Goal: Information Seeking & Learning: Learn about a topic

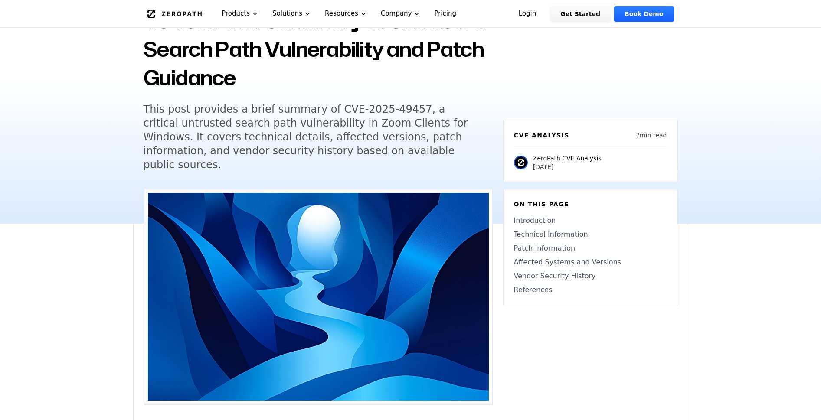
scroll to position [82, 0]
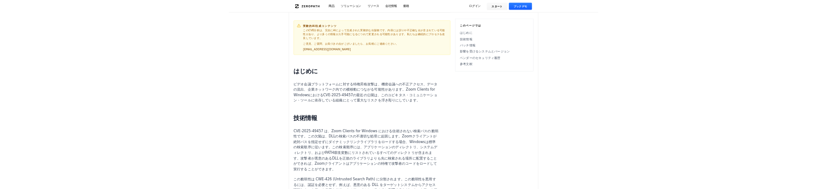
scroll to position [0, 0]
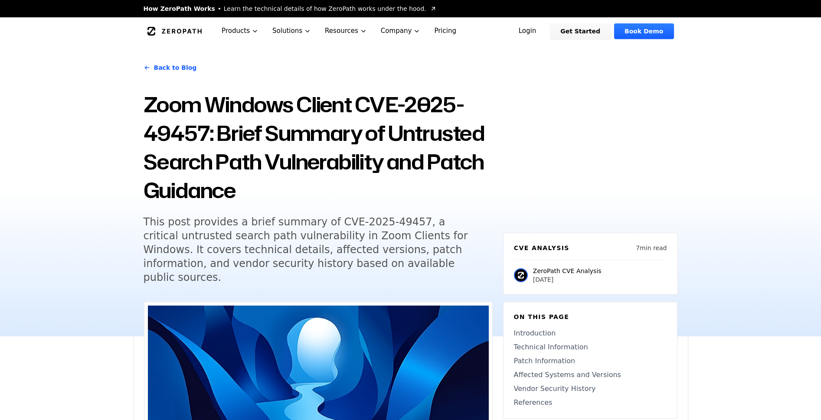
click at [453, 188] on h1 "Zoom Windows Client CVE-2025-49457: Brief Summary of Untrusted Search Path Vuln…" at bounding box center [318, 147] width 349 height 114
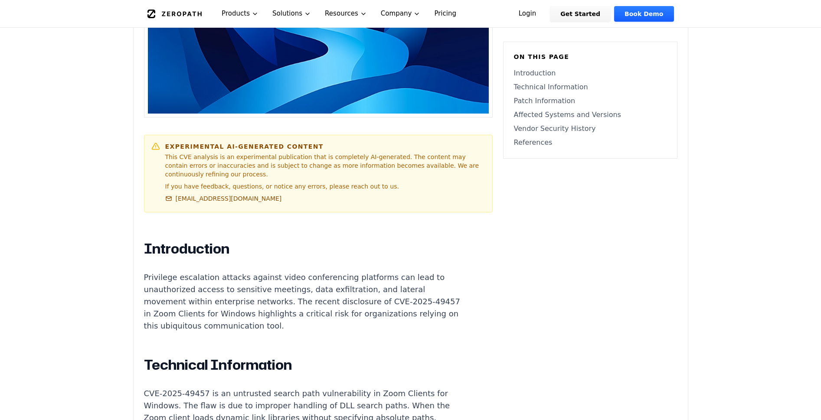
scroll to position [405, 0]
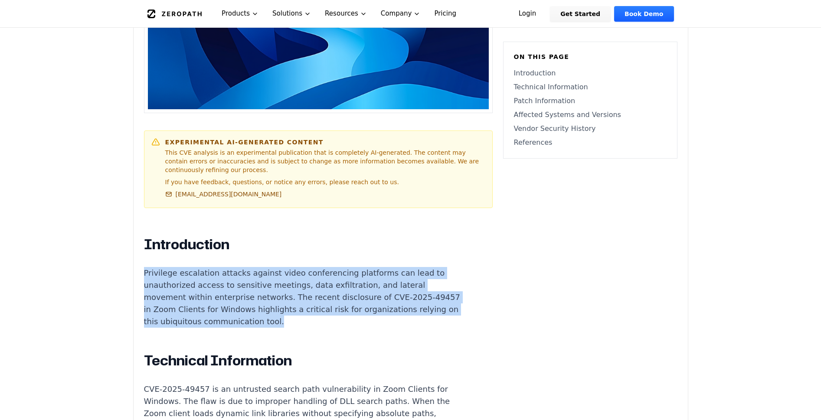
drag, startPoint x: 145, startPoint y: 260, endPoint x: 461, endPoint y: 293, distance: 317.8
click at [461, 293] on p "Privilege escalation attacks against video conferencing platforms can lead to u…" at bounding box center [305, 297] width 323 height 61
click at [445, 299] on div at bounding box center [445, 299] width 0 height 0
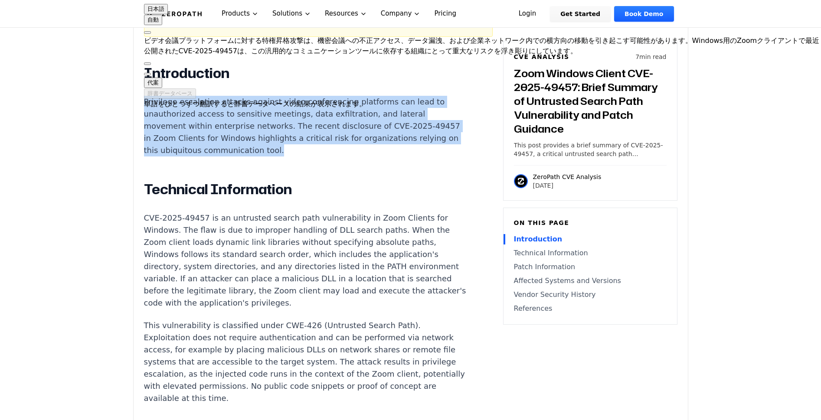
scroll to position [586, 0]
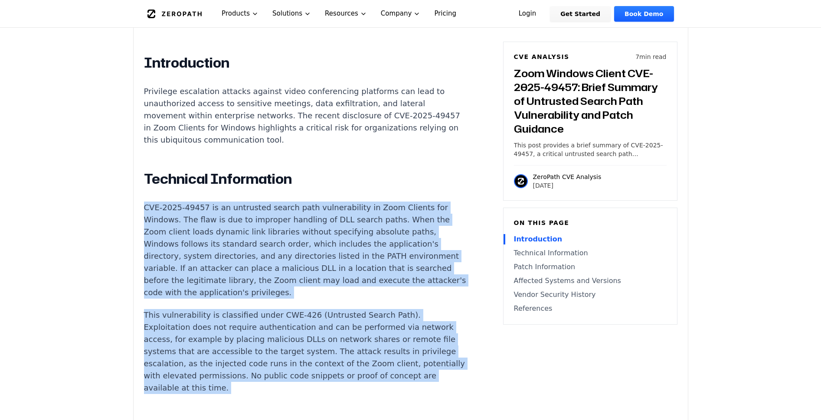
drag, startPoint x: 140, startPoint y: 177, endPoint x: 463, endPoint y: 354, distance: 367.9
click at [298, 343] on div at bounding box center [298, 343] width 0 height 0
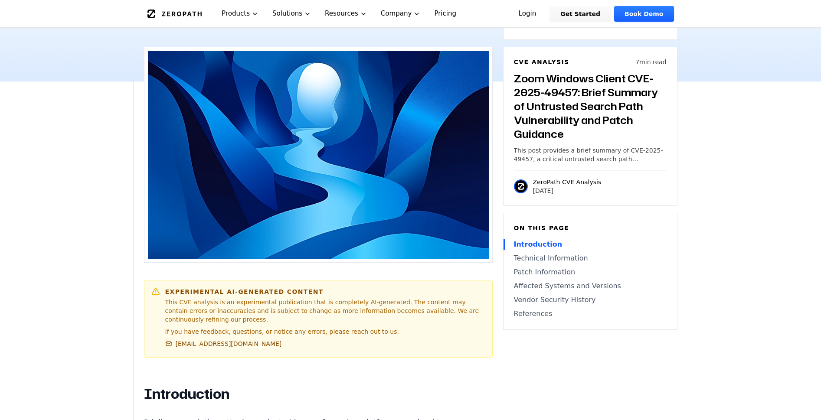
scroll to position [0, 0]
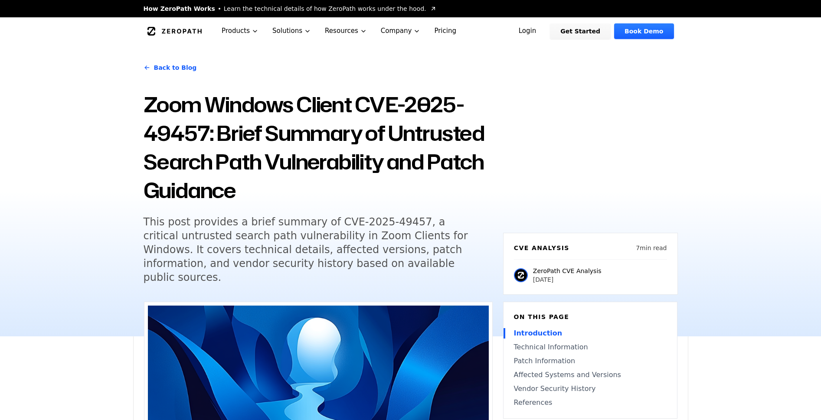
click at [155, 73] on link "Back to Blog" at bounding box center [170, 68] width 53 height 24
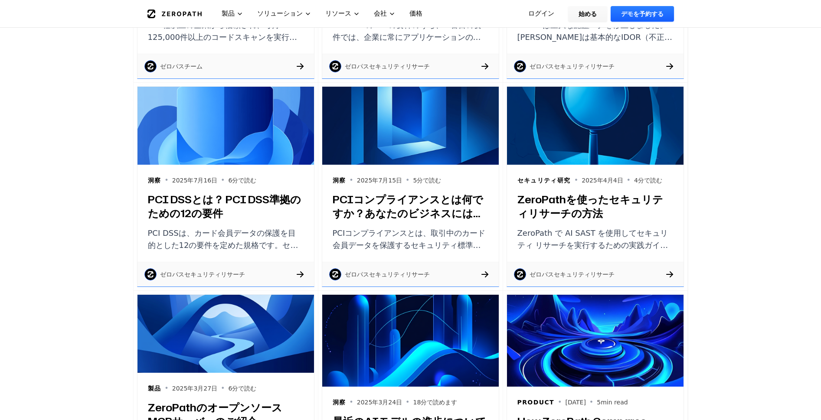
scroll to position [540, 0]
